Goal: Information Seeking & Learning: Learn about a topic

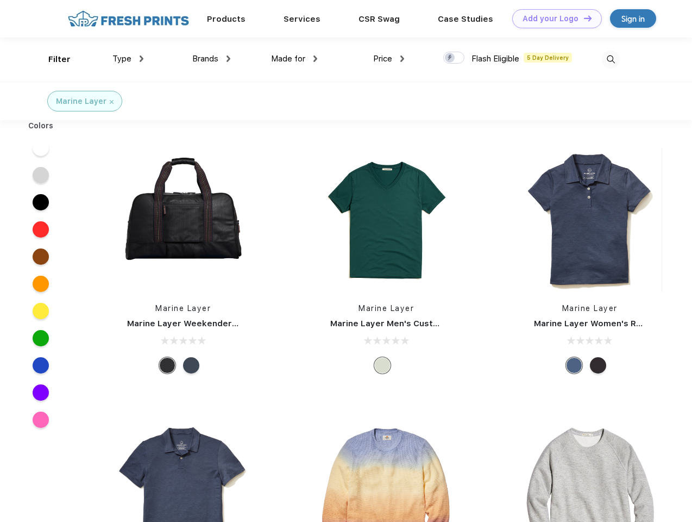
click at [553, 18] on link "Add your Logo Design Tool" at bounding box center [557, 18] width 90 height 19
click at [0, 0] on div "Design Tool" at bounding box center [0, 0] width 0 height 0
click at [583, 18] on link "Add your Logo Design Tool" at bounding box center [557, 18] width 90 height 19
click at [52, 59] on div "Filter" at bounding box center [59, 59] width 22 height 12
click at [128, 59] on span "Type" at bounding box center [121, 59] width 19 height 10
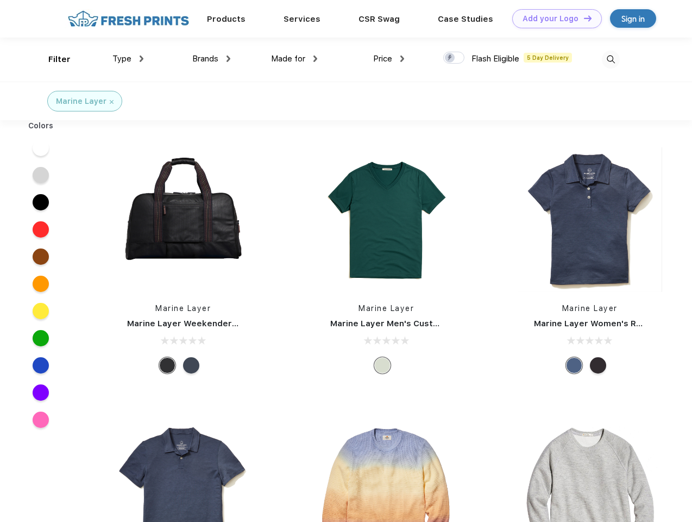
click at [211, 59] on span "Brands" at bounding box center [205, 59] width 26 height 10
click at [294, 59] on span "Made for" at bounding box center [288, 59] width 34 height 10
click at [389, 59] on span "Price" at bounding box center [382, 59] width 19 height 10
click at [454, 58] on div at bounding box center [453, 58] width 21 height 12
click at [450, 58] on input "checkbox" at bounding box center [446, 54] width 7 height 7
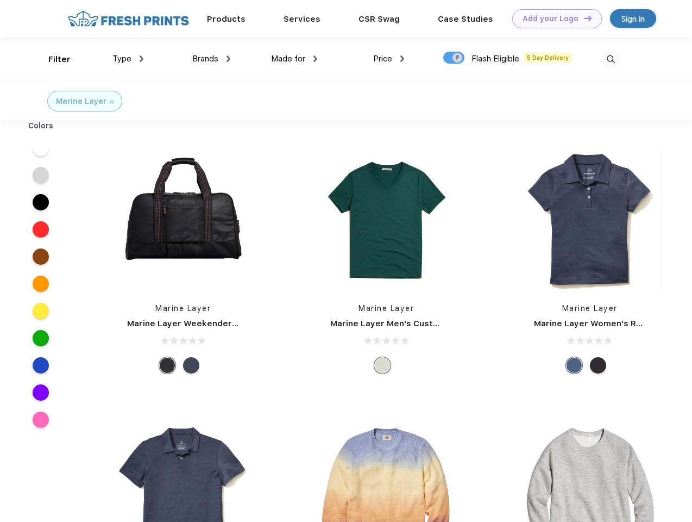
click at [611, 59] on img at bounding box center [611, 60] width 18 height 18
